Goal: Book appointment/travel/reservation

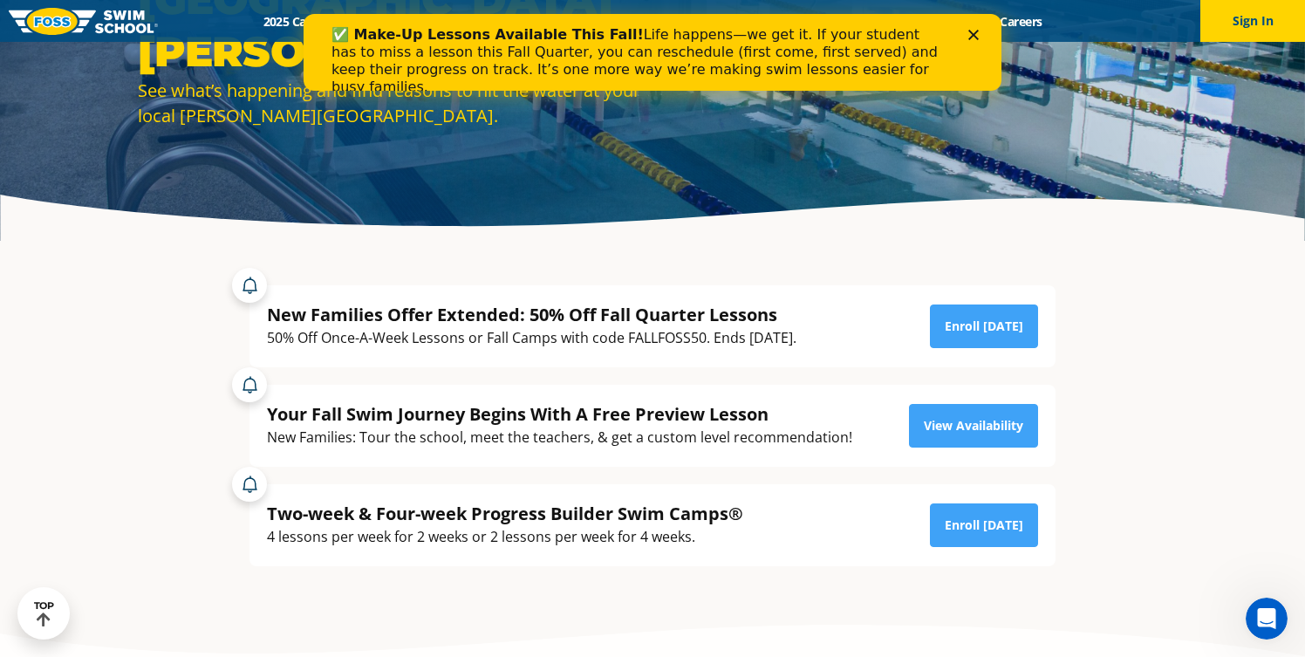
scroll to position [232, 0]
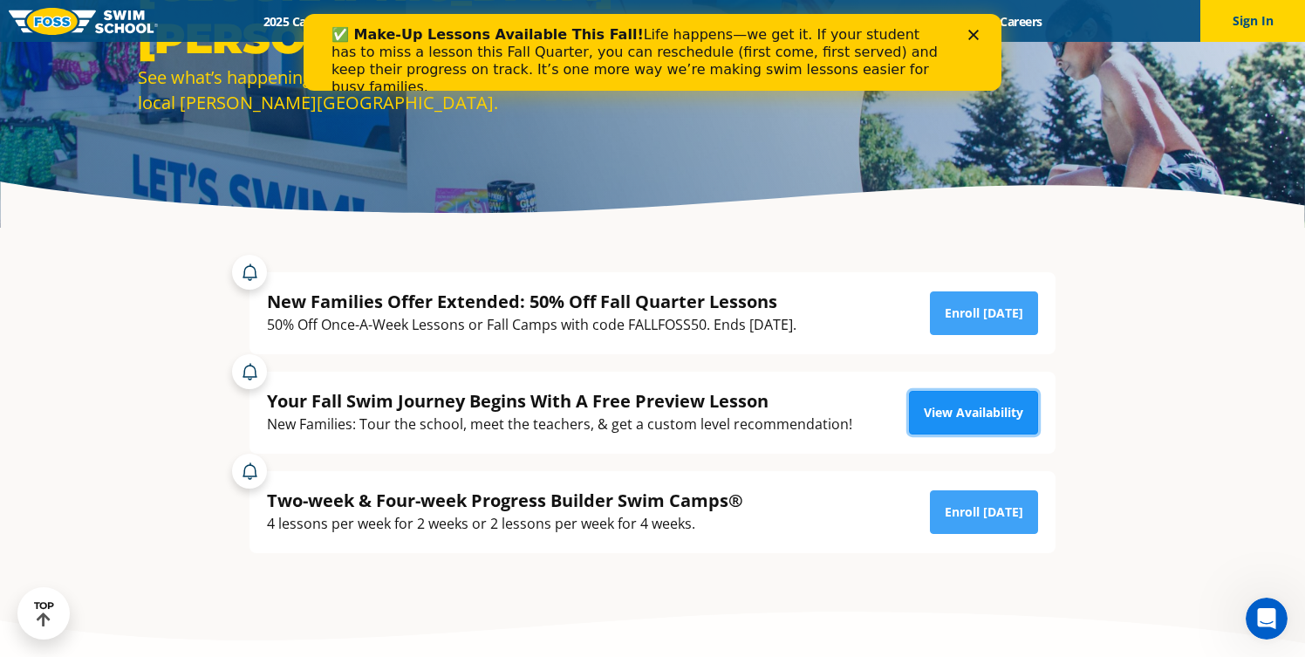
click at [969, 411] on link "View Availability" at bounding box center [973, 413] width 129 height 44
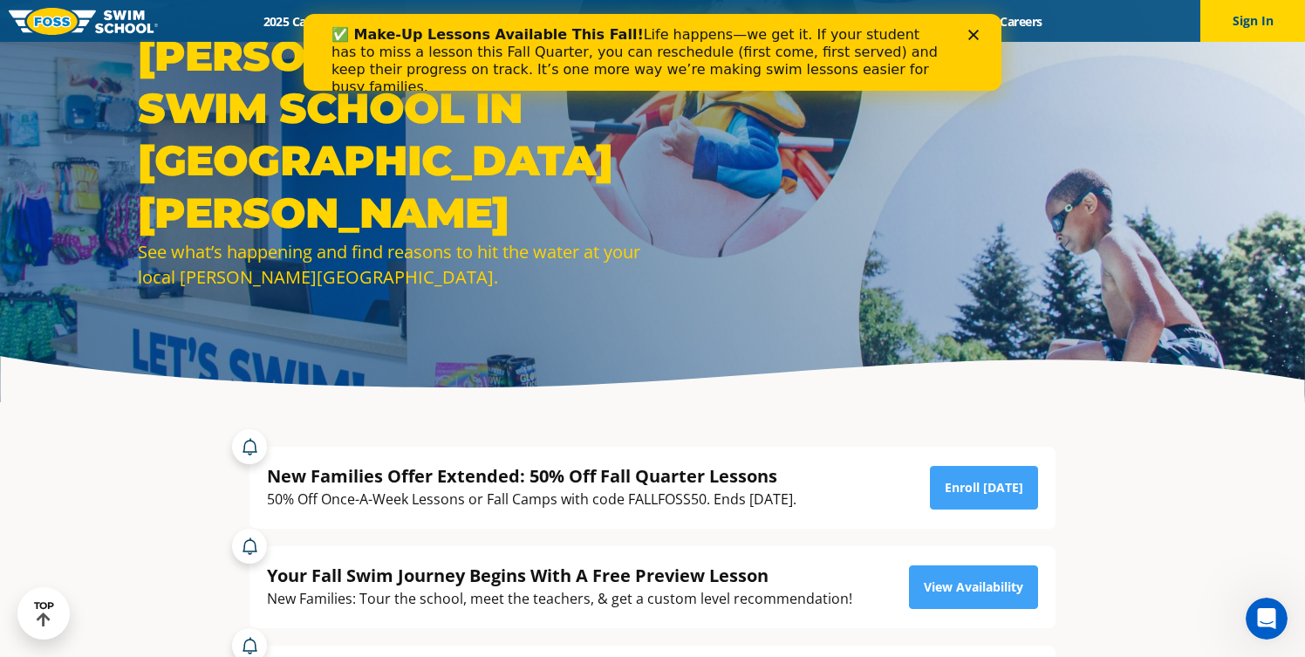
click at [977, 31] on icon "Close" at bounding box center [973, 35] width 10 height 10
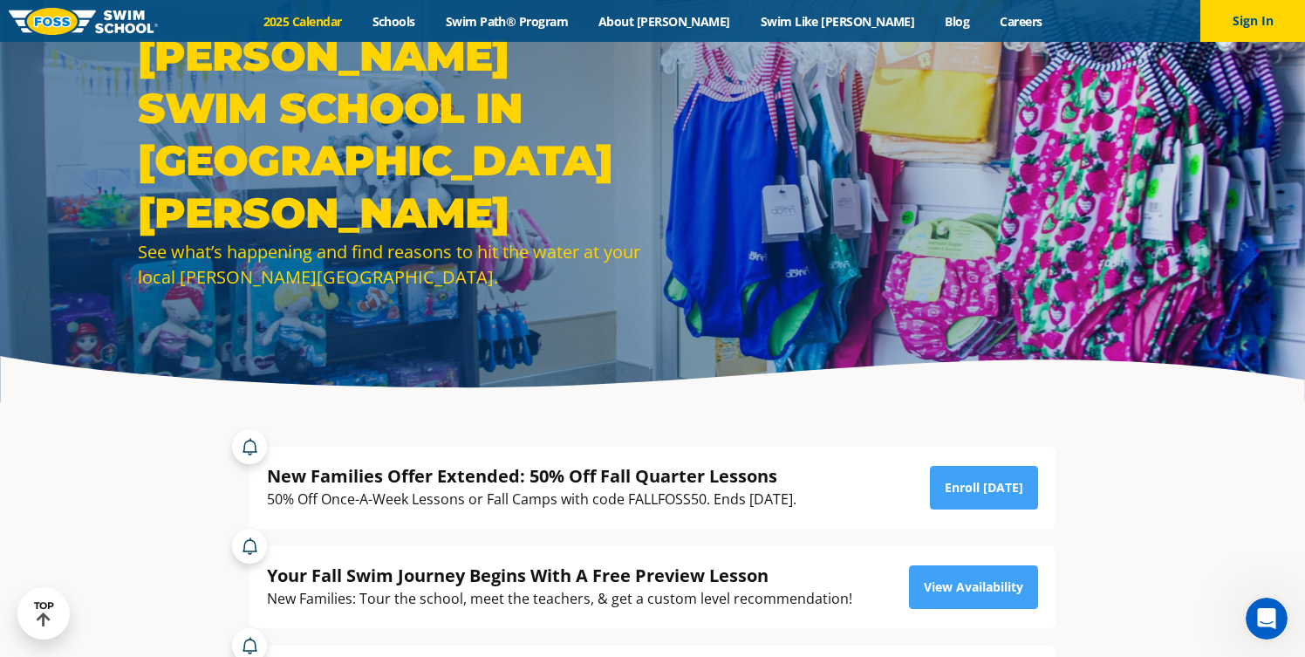
click at [357, 25] on link "2025 Calendar" at bounding box center [302, 21] width 109 height 17
